Goal: Navigation & Orientation: Find specific page/section

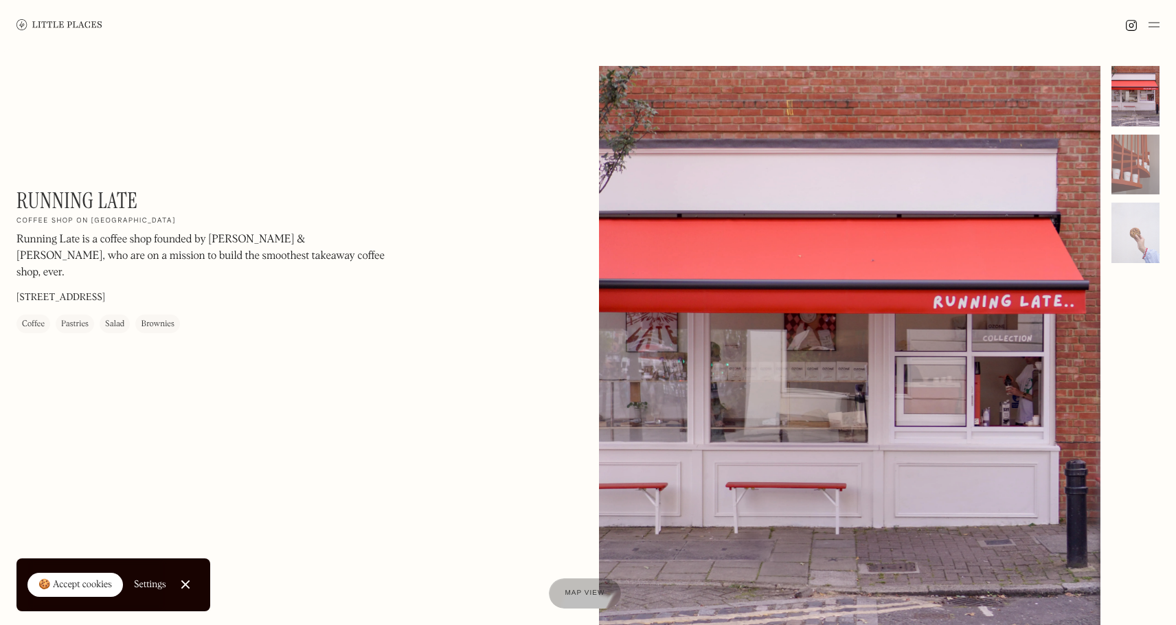
click at [192, 578] on link "Close Cookie Popup" at bounding box center [185, 584] width 27 height 27
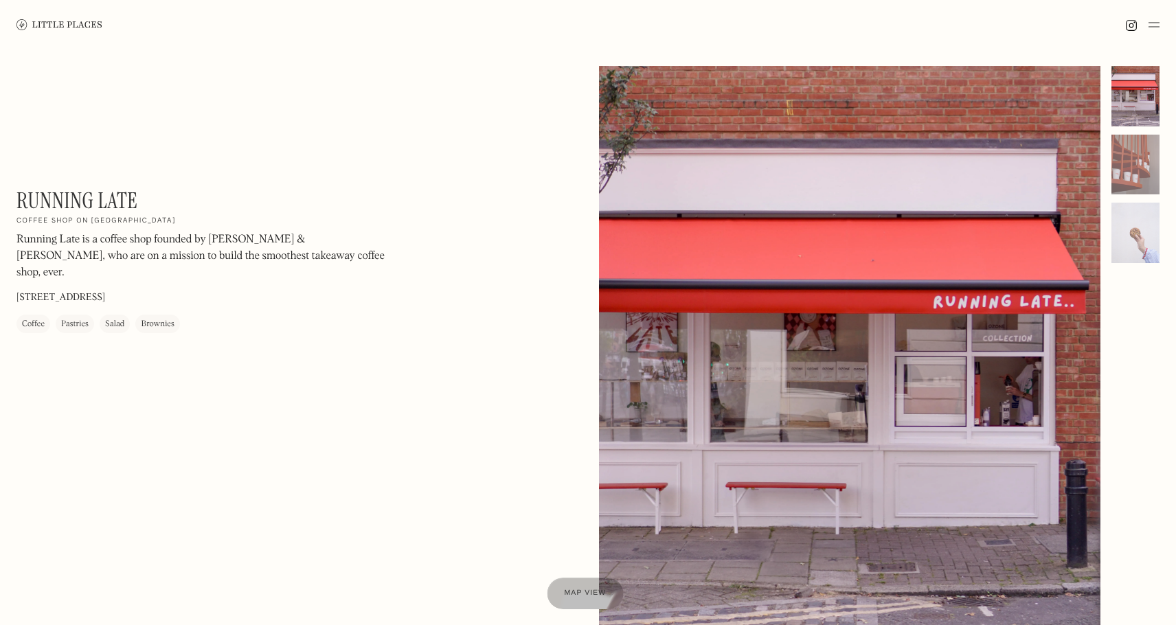
click at [576, 592] on span "Map view" at bounding box center [585, 594] width 42 height 8
click at [1150, 30] on img at bounding box center [1154, 24] width 11 height 16
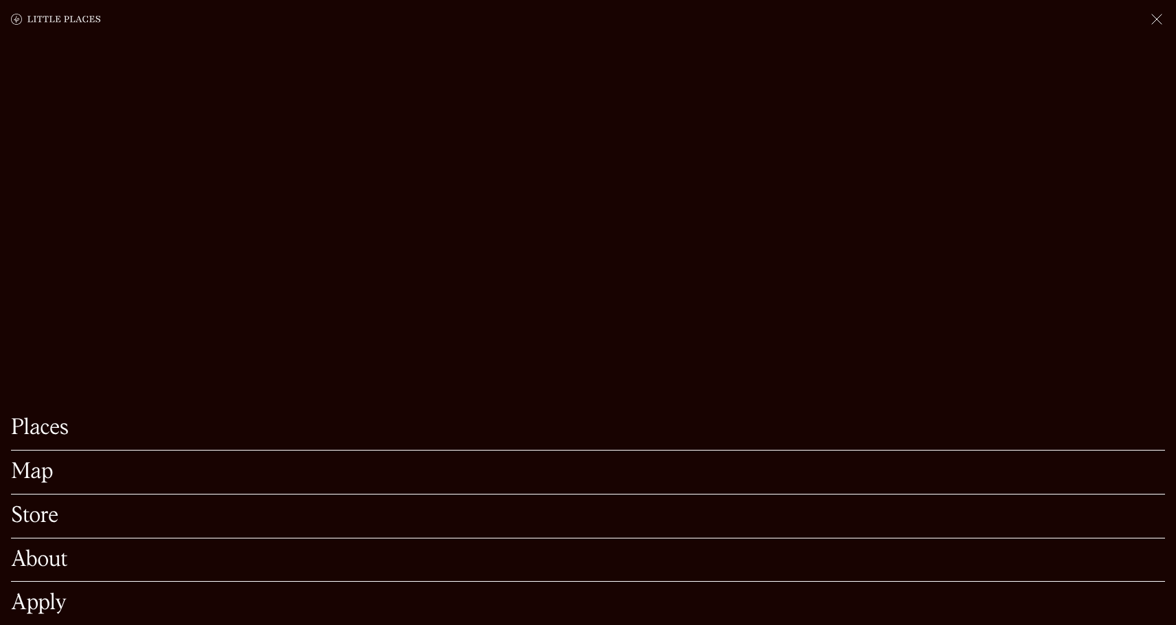
click at [1150, 16] on img at bounding box center [1157, 19] width 16 height 16
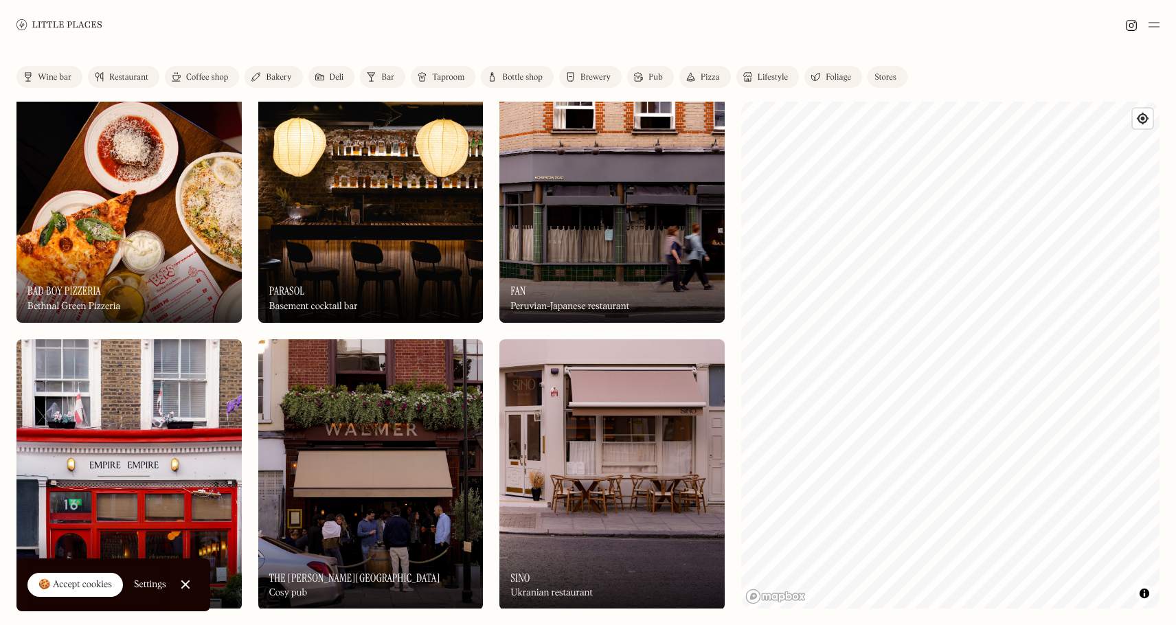
scroll to position [379, 0]
